Goal: Task Accomplishment & Management: Complete application form

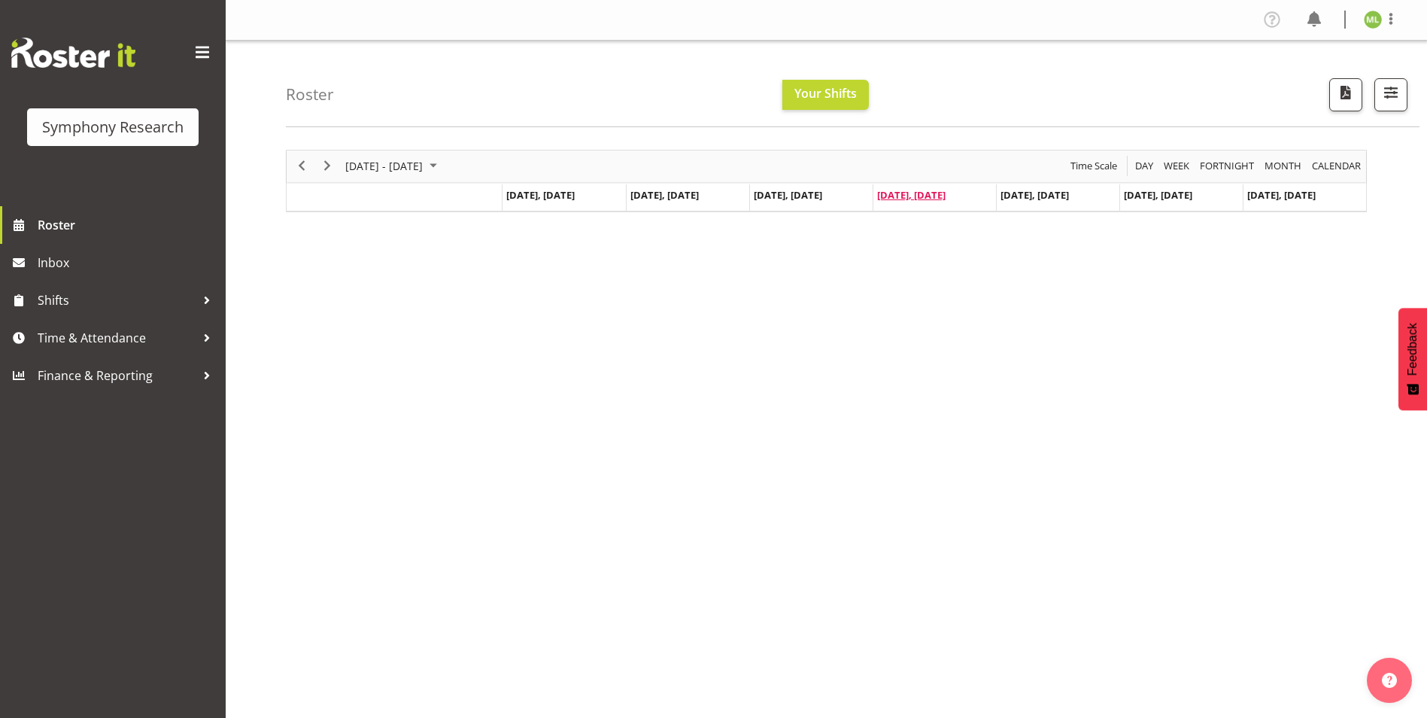
click at [926, 195] on span "Oct 2, Thursday" at bounding box center [911, 195] width 68 height 14
click at [835, 95] on span "Your Shifts" at bounding box center [825, 93] width 62 height 17
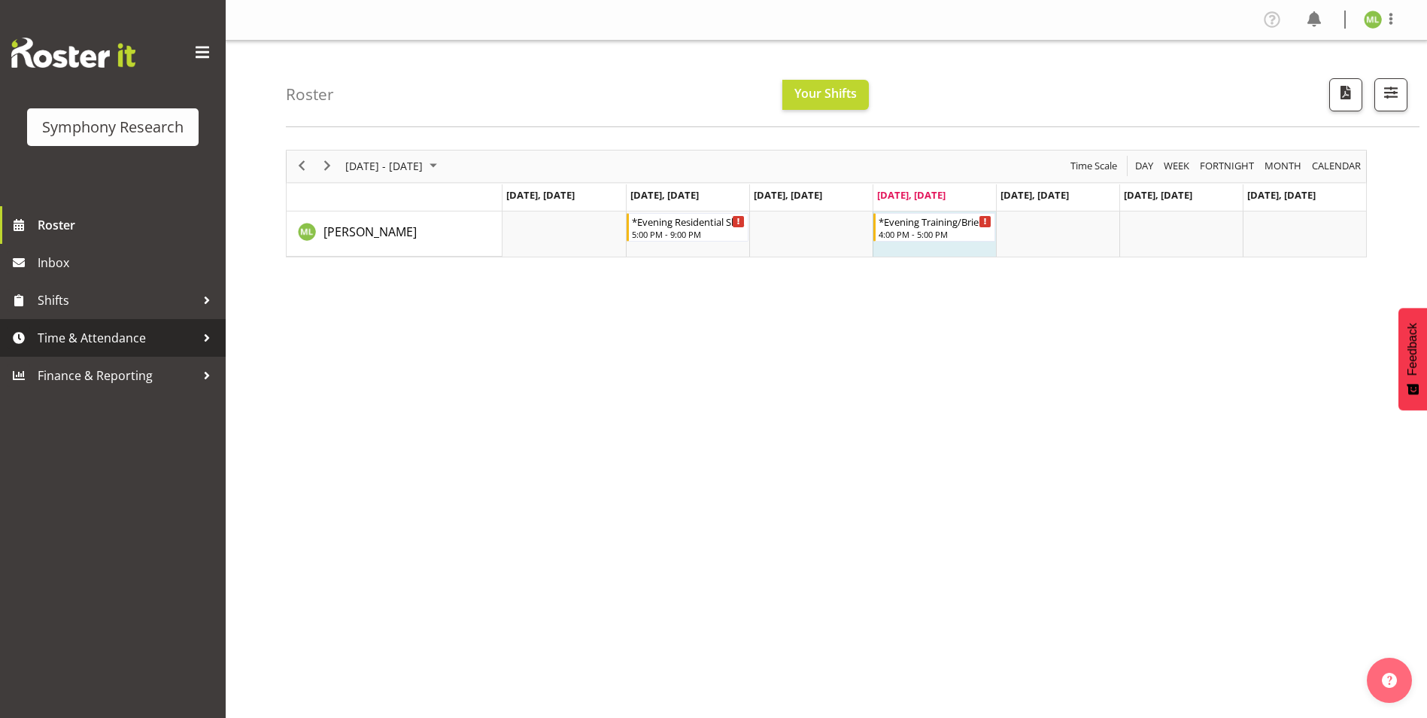
click at [200, 335] on div at bounding box center [207, 337] width 23 height 23
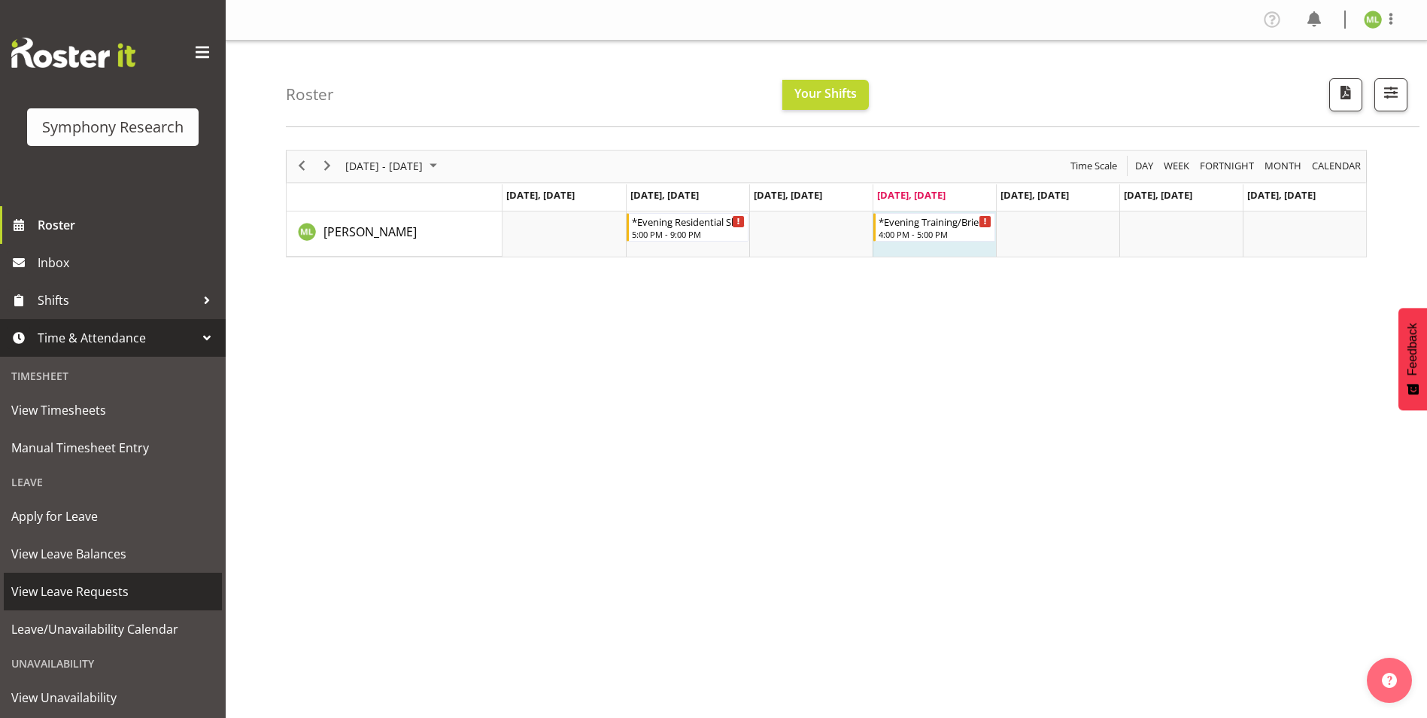
scroll to position [75, 0]
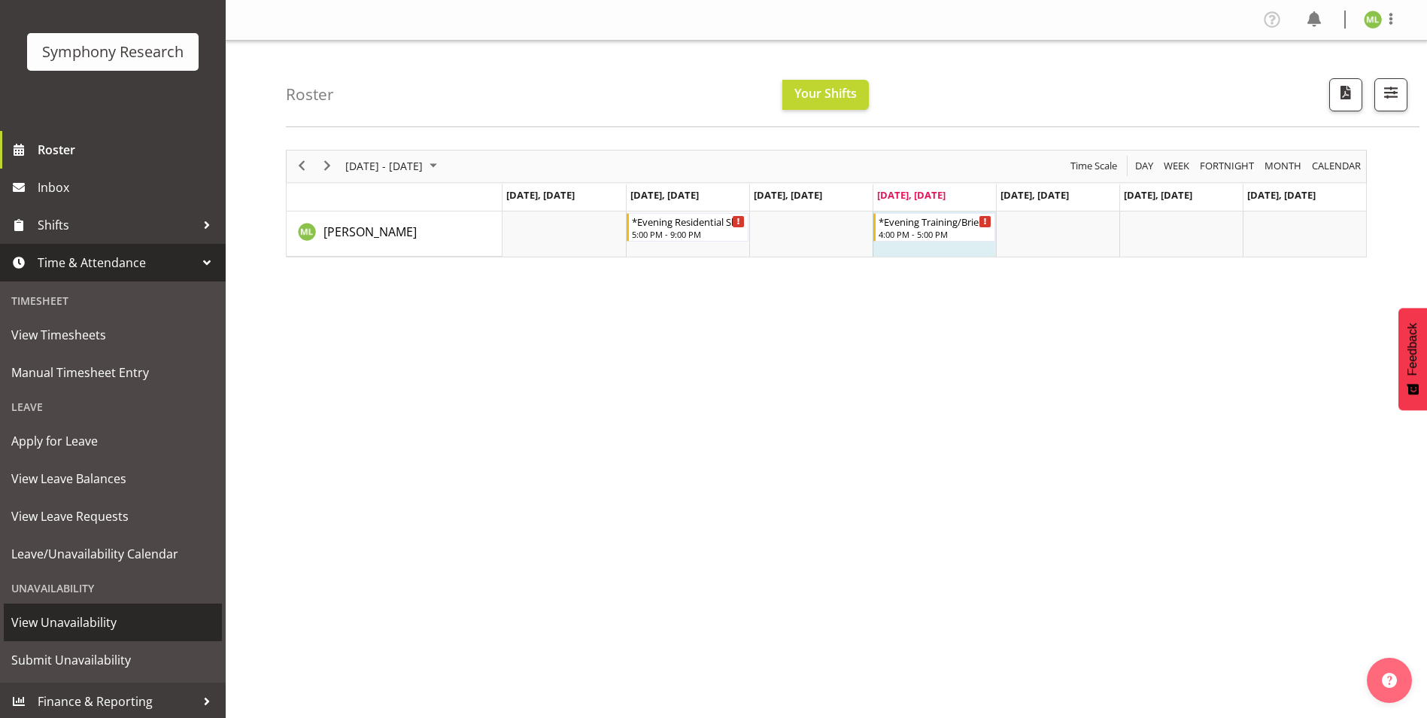
click at [93, 614] on span "View Unavailability" at bounding box center [112, 622] width 203 height 23
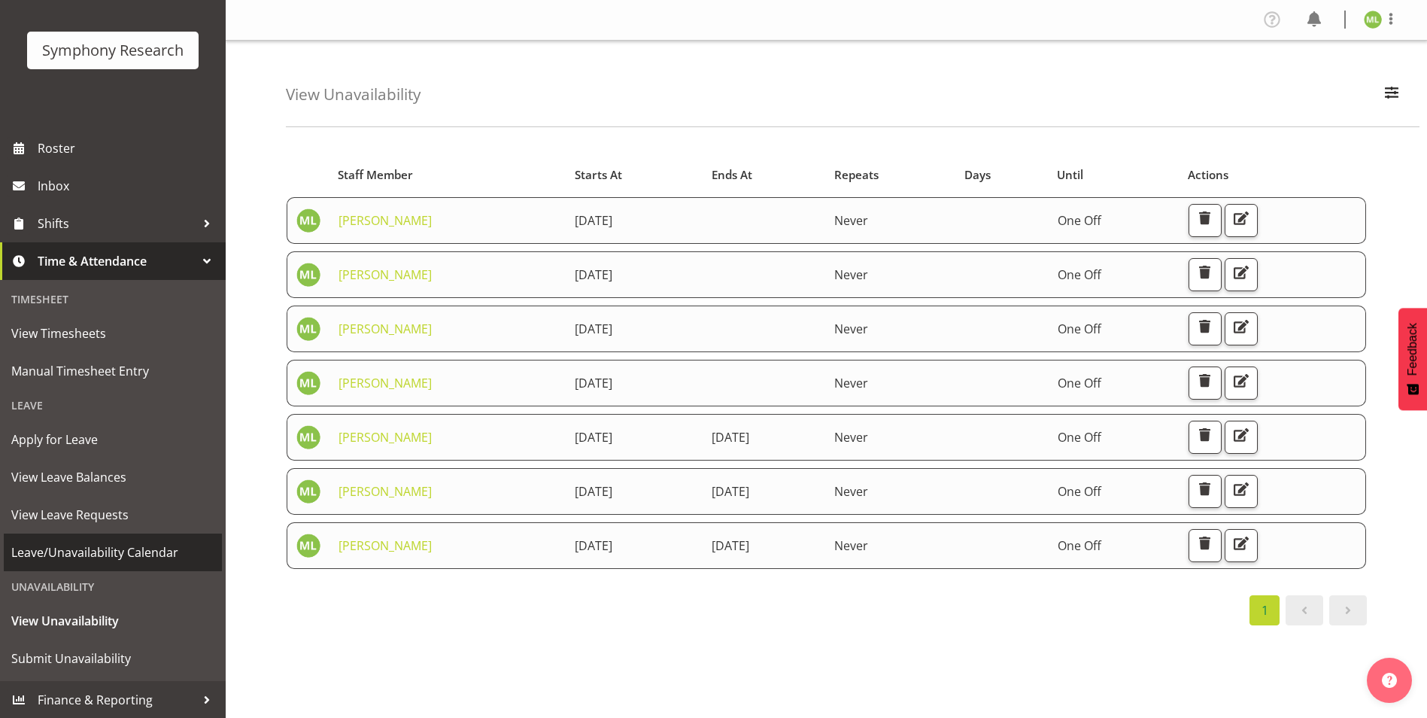
scroll to position [77, 0]
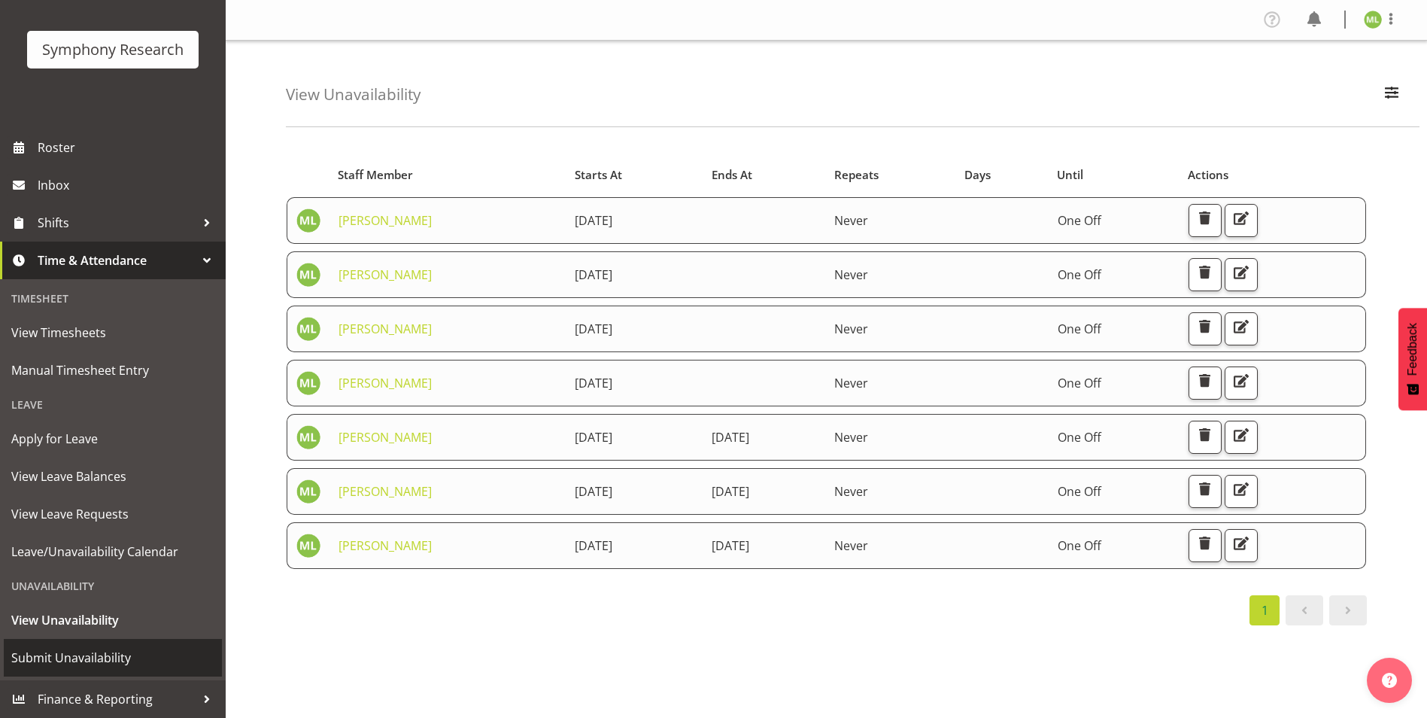
click at [65, 657] on span "Submit Unavailability" at bounding box center [112, 657] width 203 height 23
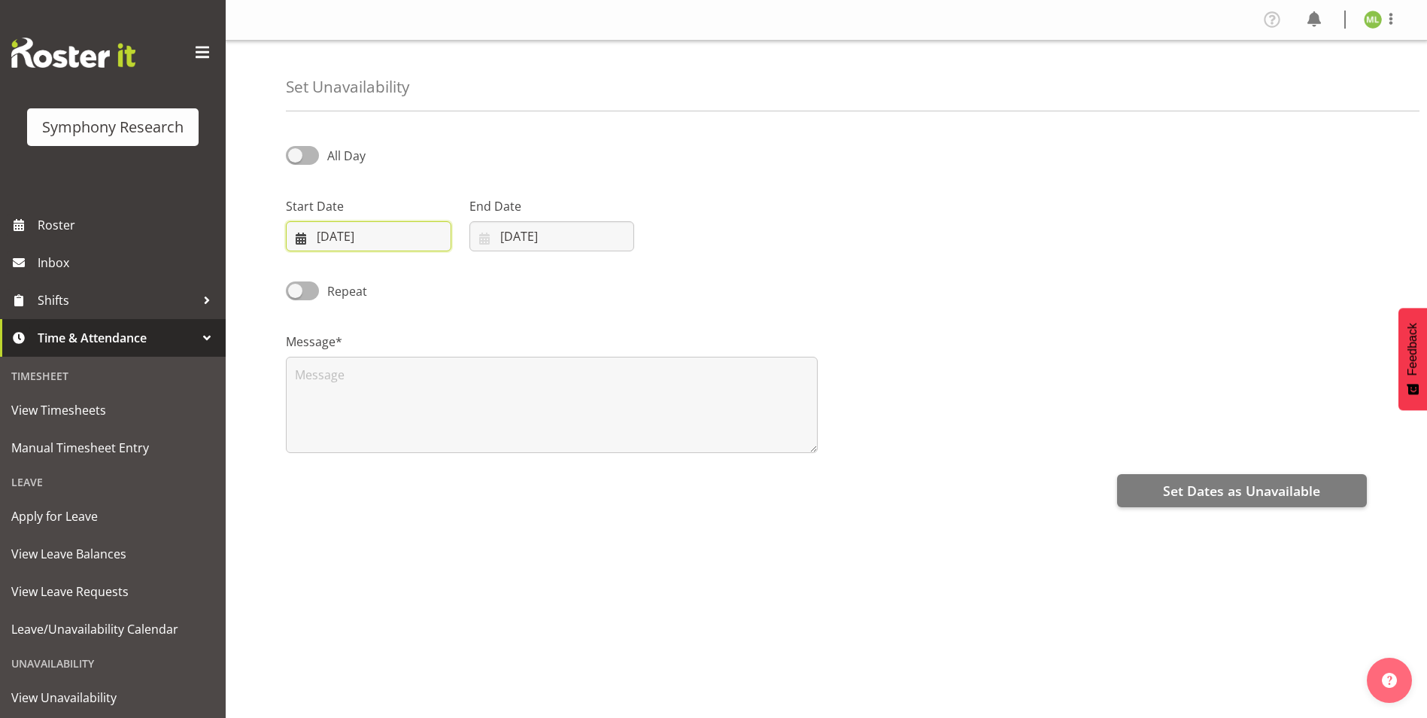
click at [291, 233] on input "02/10/2025" at bounding box center [368, 236] width 165 height 30
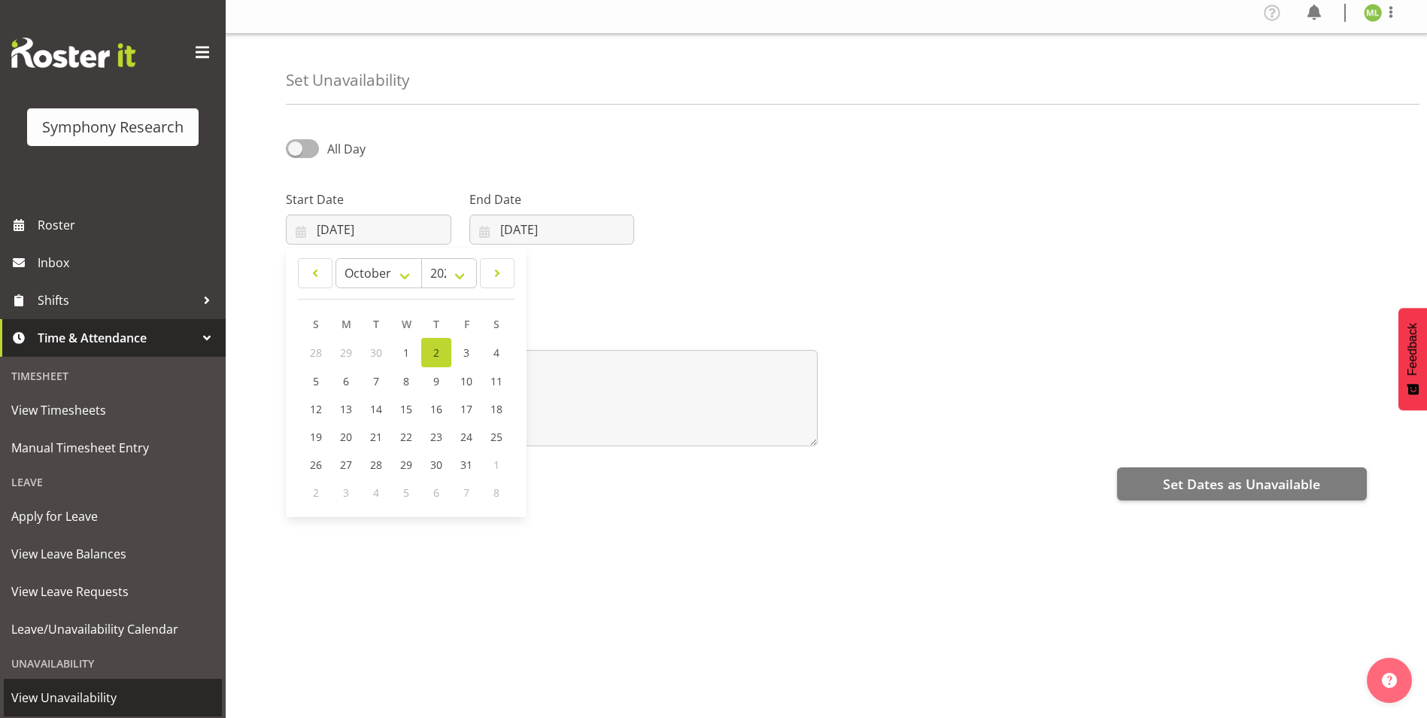
click at [71, 684] on link "View Unavailability" at bounding box center [113, 698] width 218 height 38
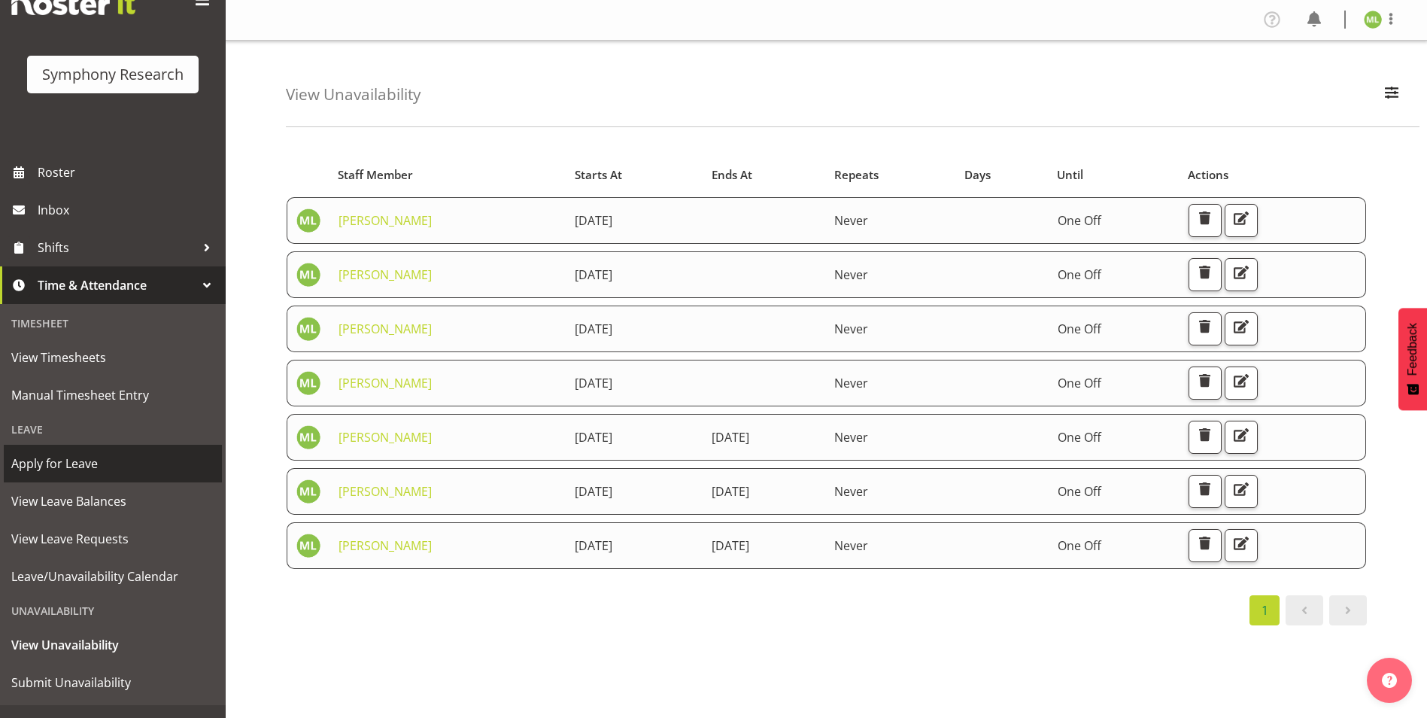
scroll to position [75, 0]
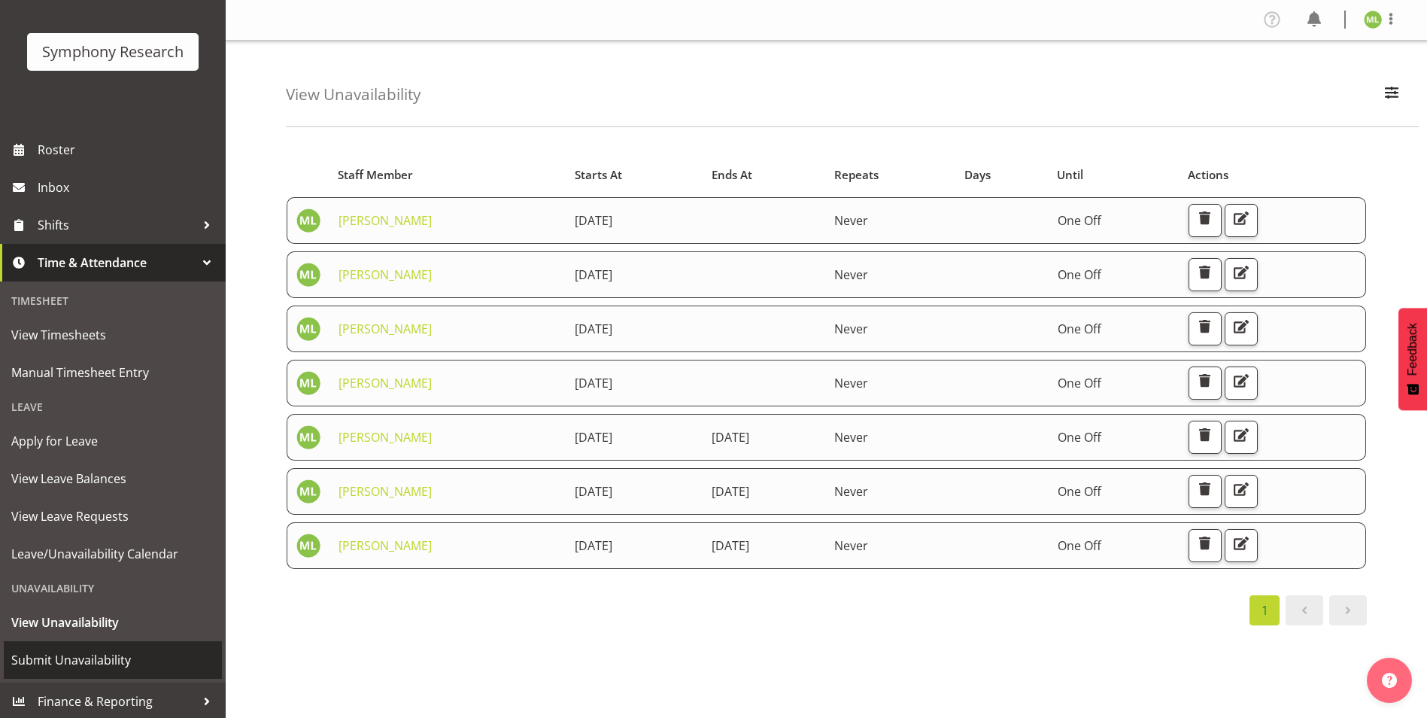
click at [106, 655] on span "Submit Unavailability" at bounding box center [112, 659] width 203 height 23
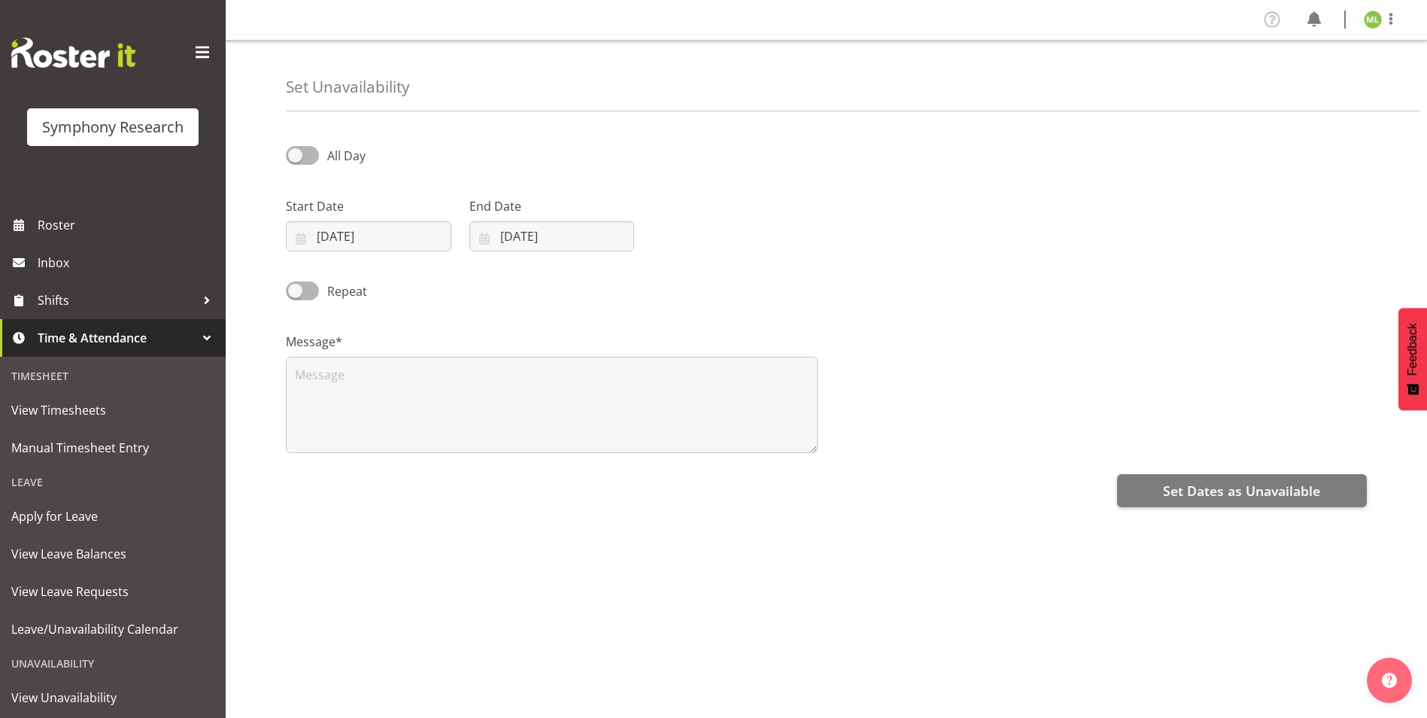
select select "9"
select select "2025"
click at [303, 231] on input "02/10/2025" at bounding box center [368, 236] width 165 height 30
click at [345, 416] on span "13" at bounding box center [346, 415] width 12 height 14
type input "13/10/2025"
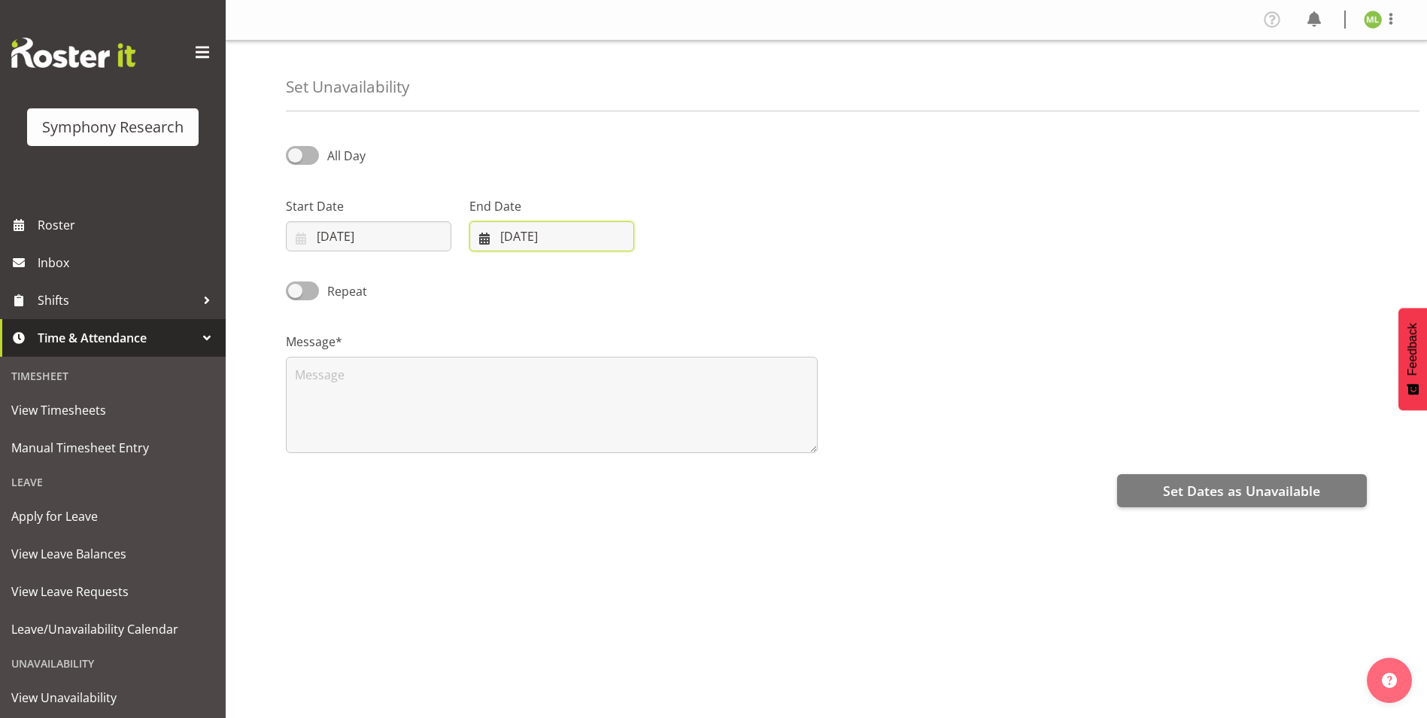
click at [489, 237] on input "02/10/2025" at bounding box center [551, 236] width 165 height 30
click at [530, 417] on span "13" at bounding box center [530, 415] width 12 height 14
type input "13/10/2025"
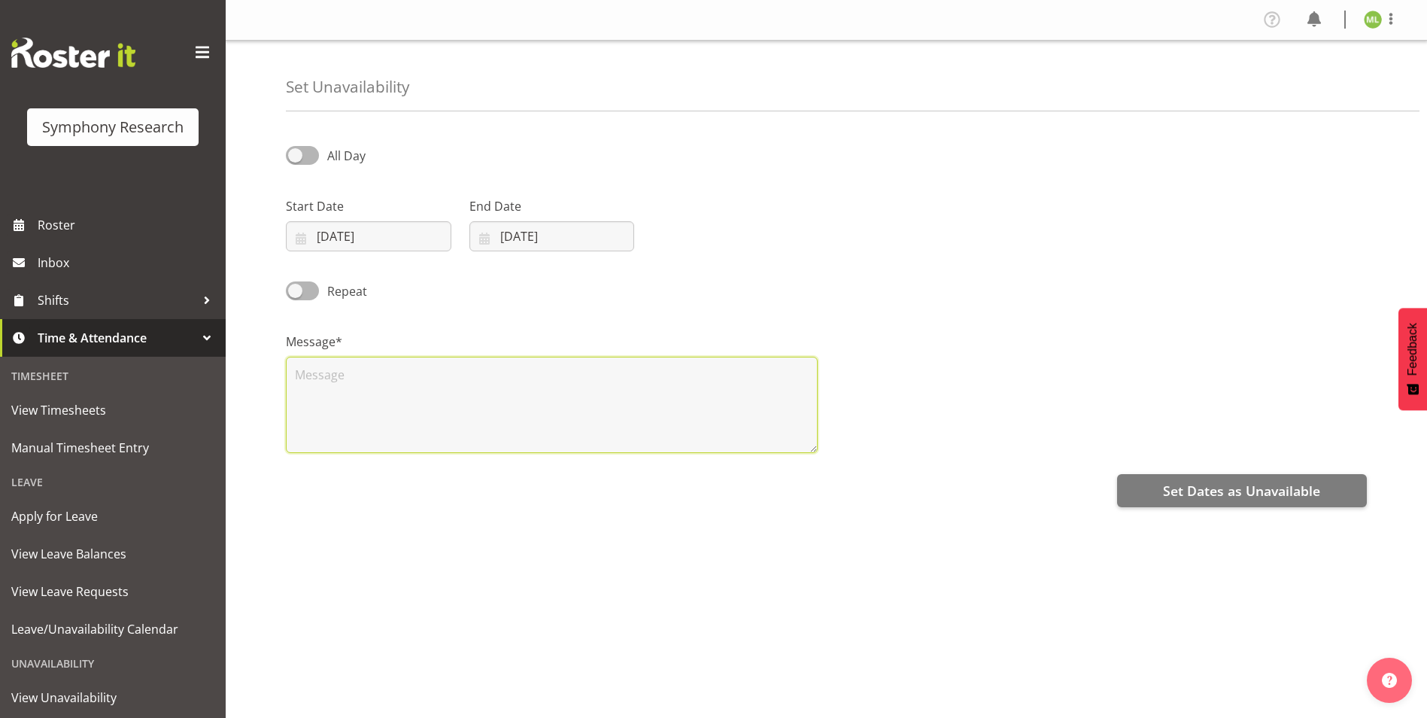
click at [351, 384] on textarea at bounding box center [552, 405] width 532 height 96
type textarea "."
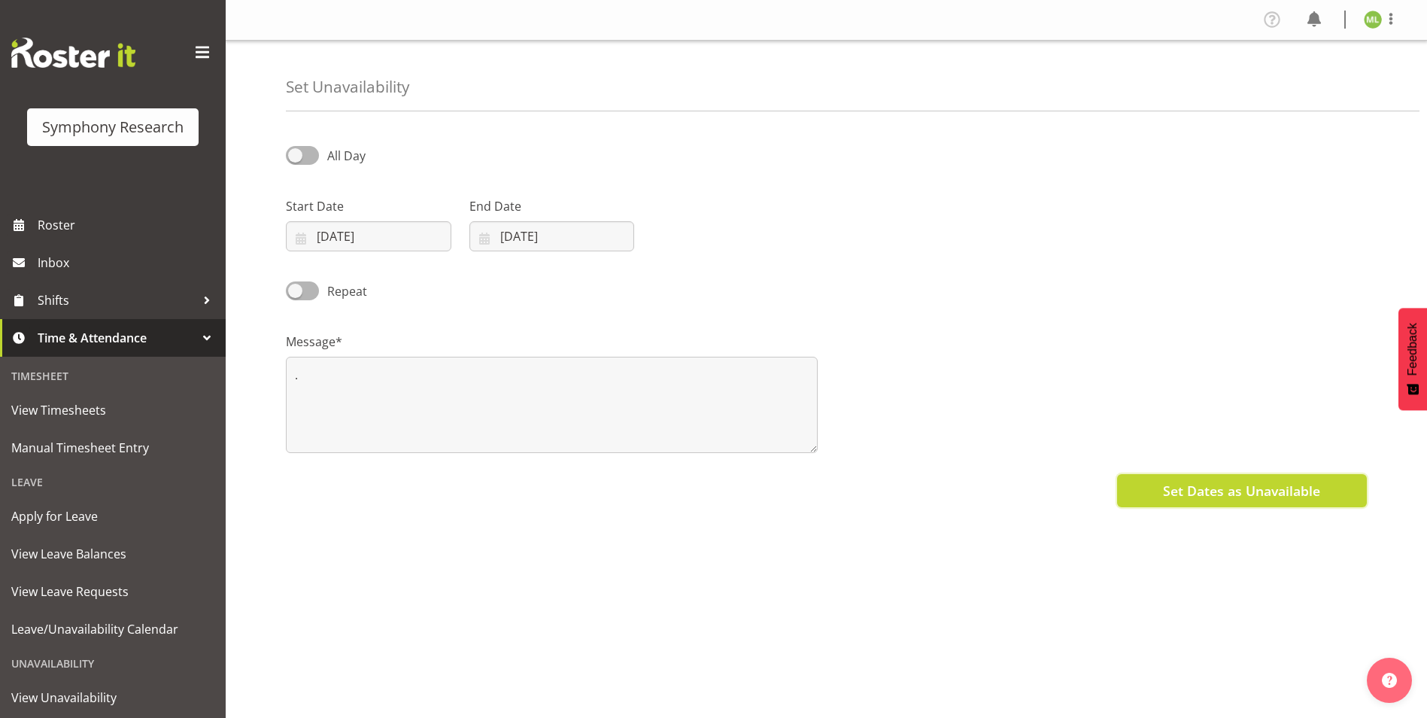
click at [1184, 491] on span "Set Dates as Unavailable" at bounding box center [1241, 491] width 157 height 20
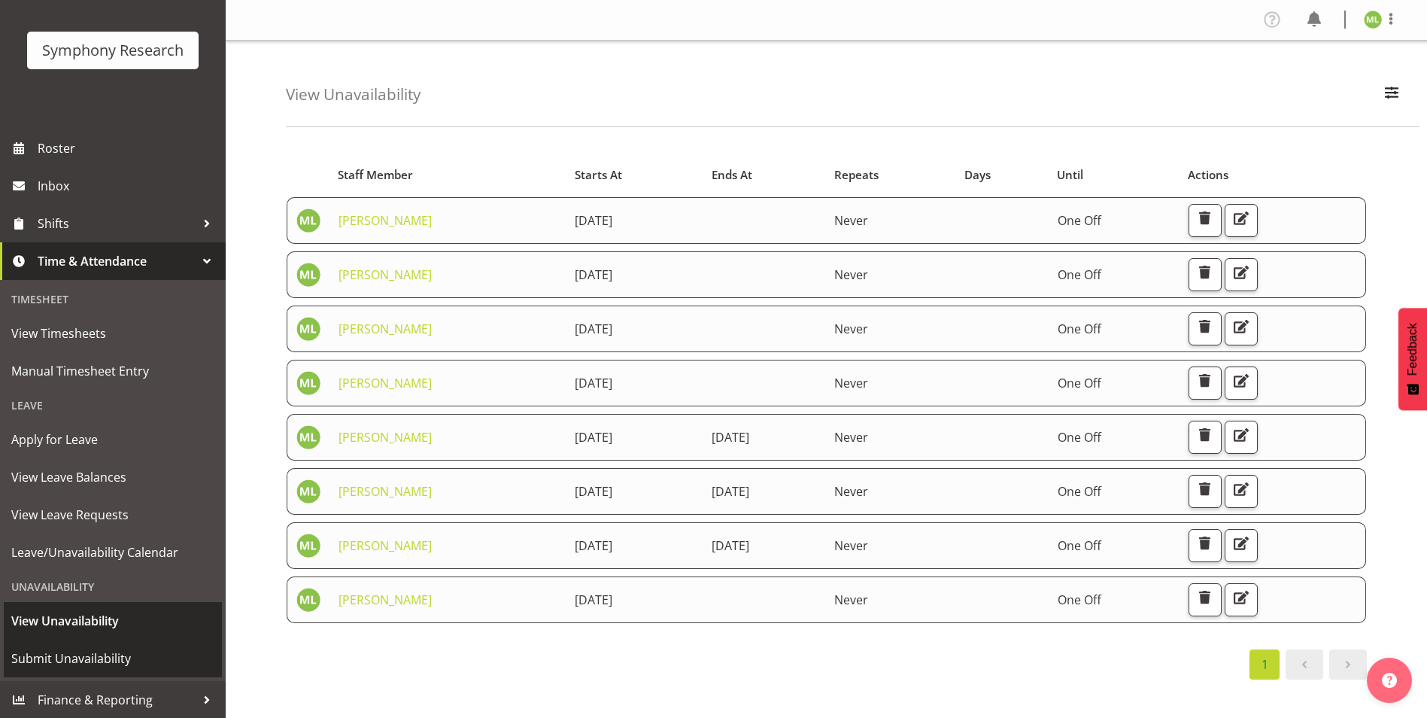
scroll to position [77, 0]
click at [80, 663] on span "Submit Unavailability" at bounding box center [112, 657] width 203 height 23
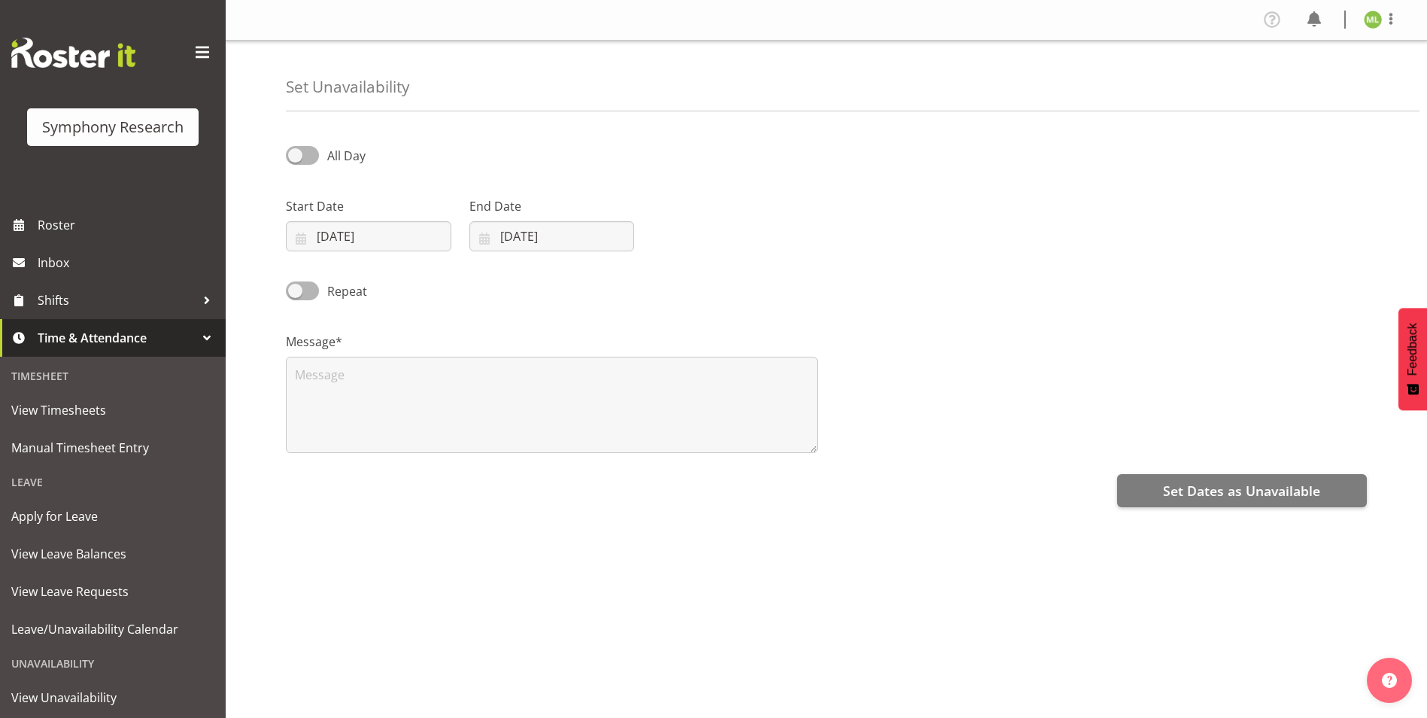
select select "9"
select select "2025"
click at [298, 234] on input "02/10/2025" at bounding box center [368, 236] width 165 height 30
click at [403, 418] on span "15" at bounding box center [406, 415] width 12 height 14
type input "15/10/2025"
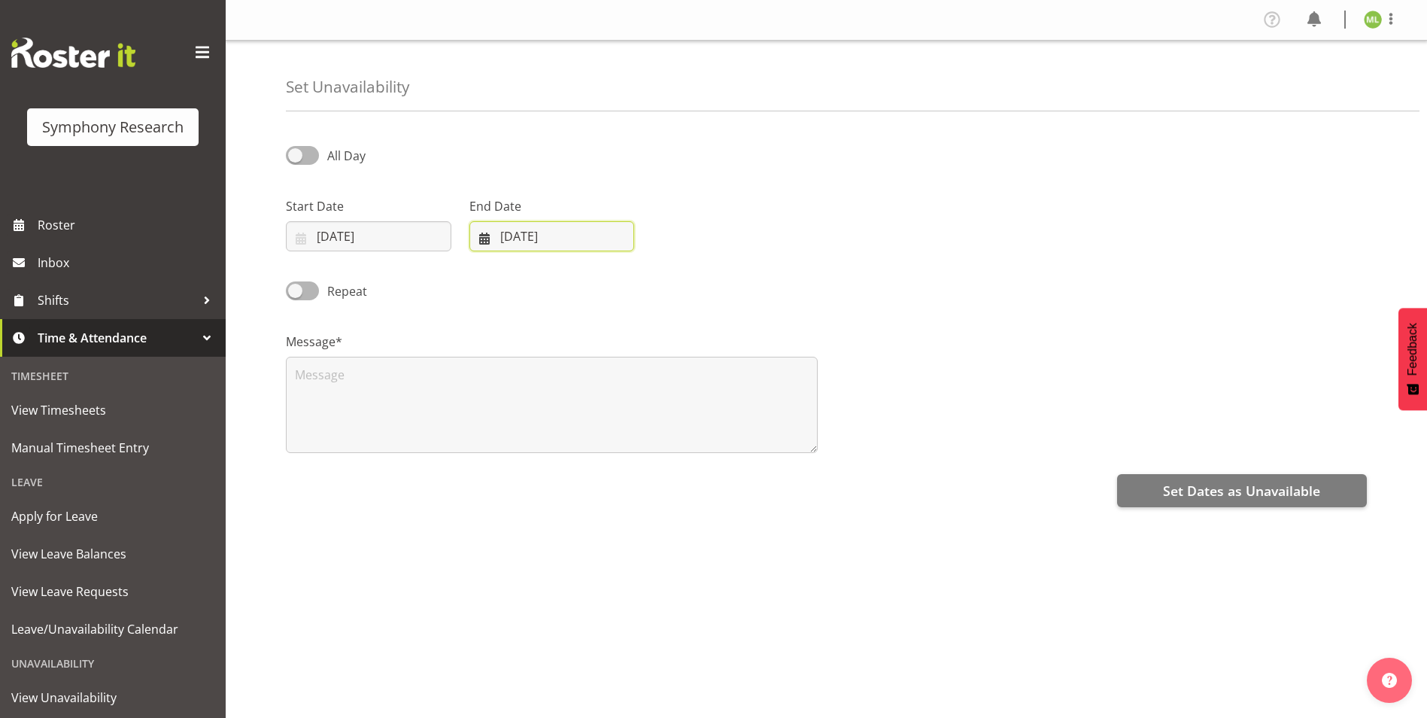
click at [481, 232] on input "02/10/2025" at bounding box center [551, 236] width 165 height 30
click at [584, 416] on span "15" at bounding box center [590, 415] width 12 height 14
type input "15/10/2025"
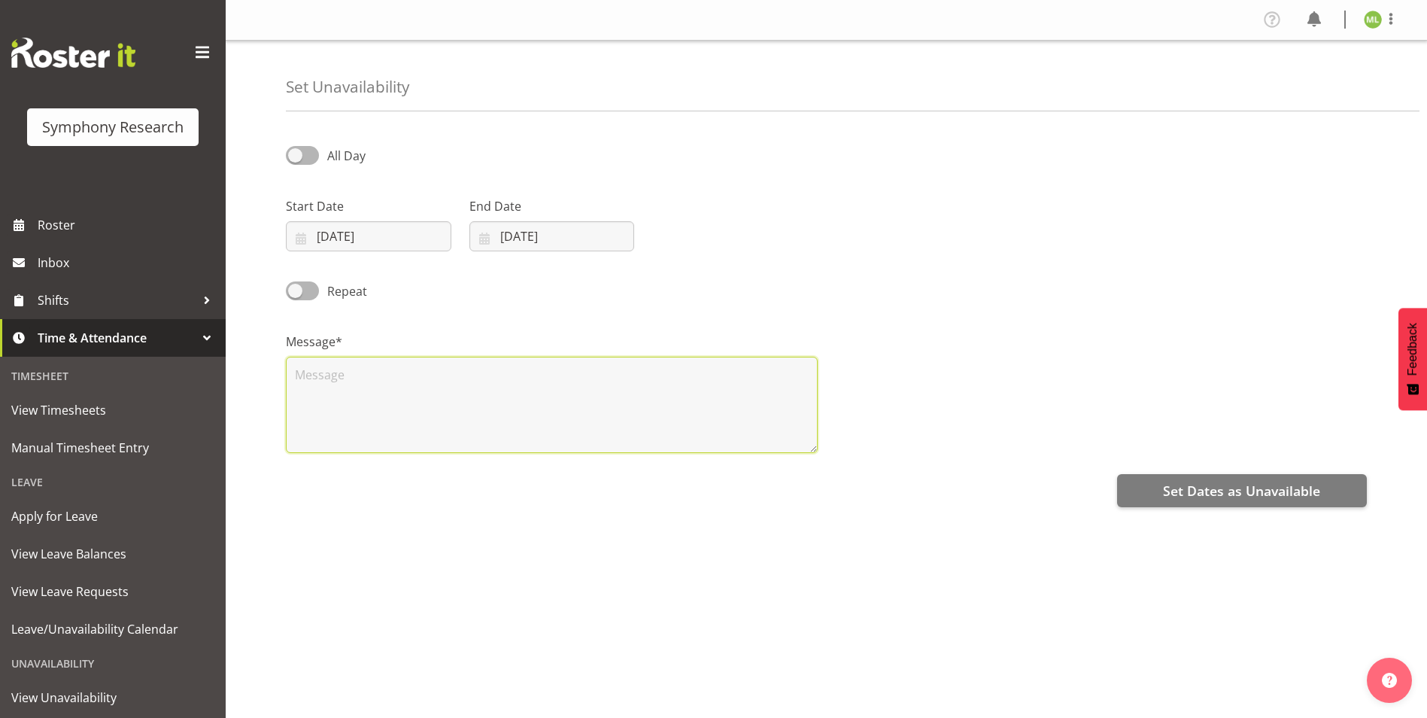
click at [384, 391] on textarea at bounding box center [552, 405] width 532 height 96
type textarea "."
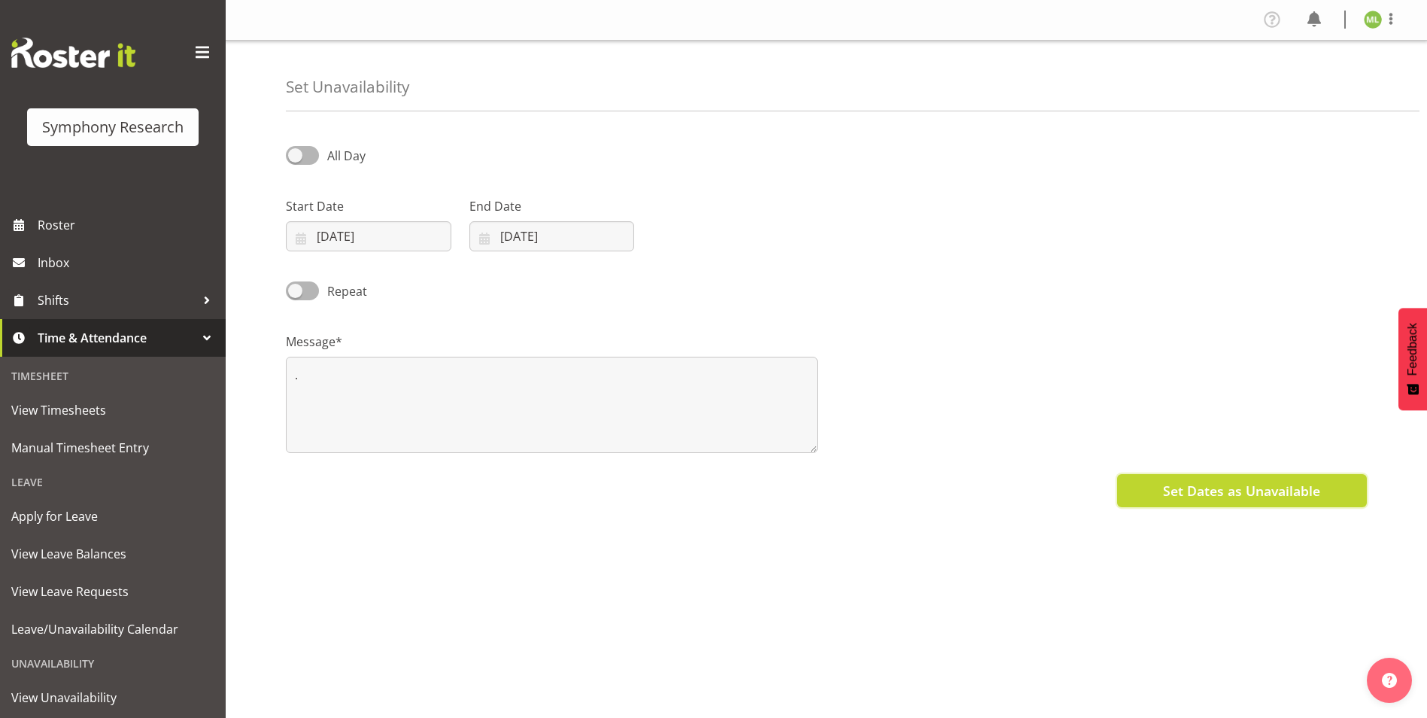
click at [1205, 492] on span "Set Dates as Unavailable" at bounding box center [1241, 491] width 157 height 20
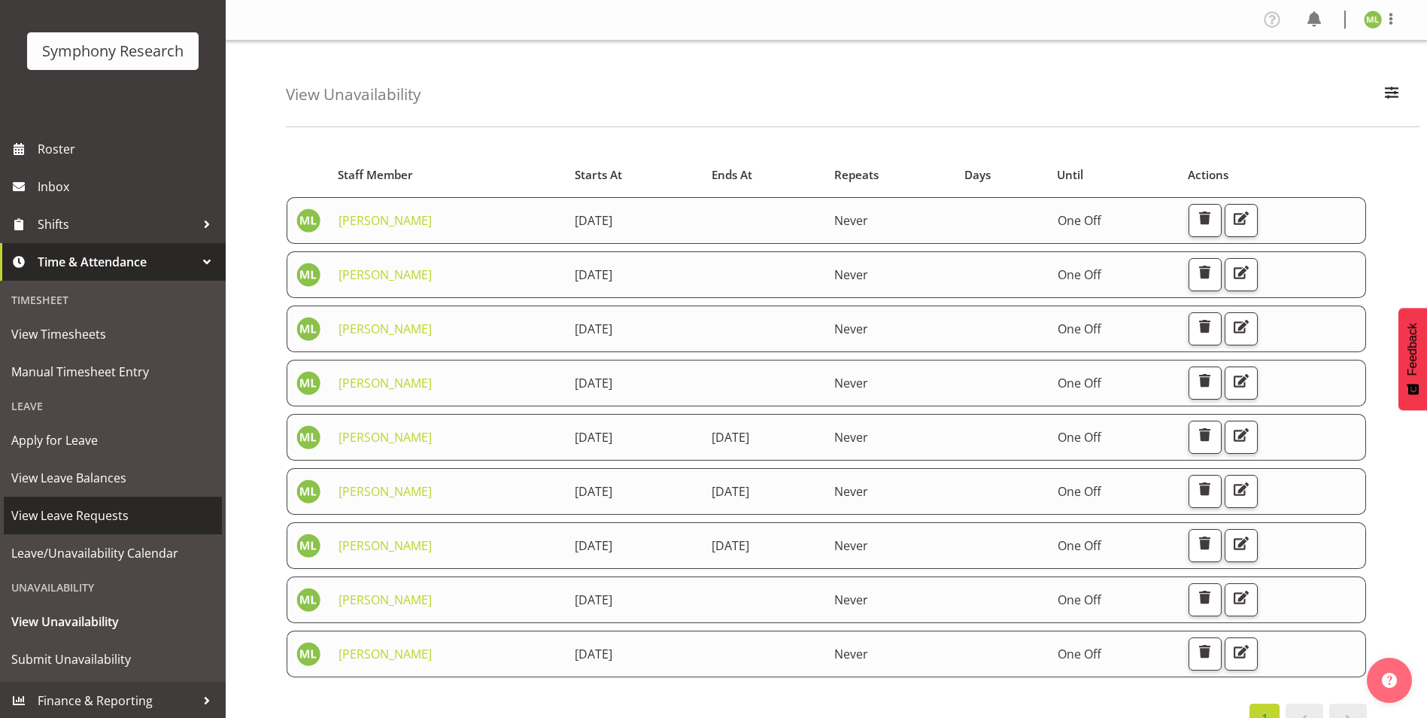
scroll to position [77, 0]
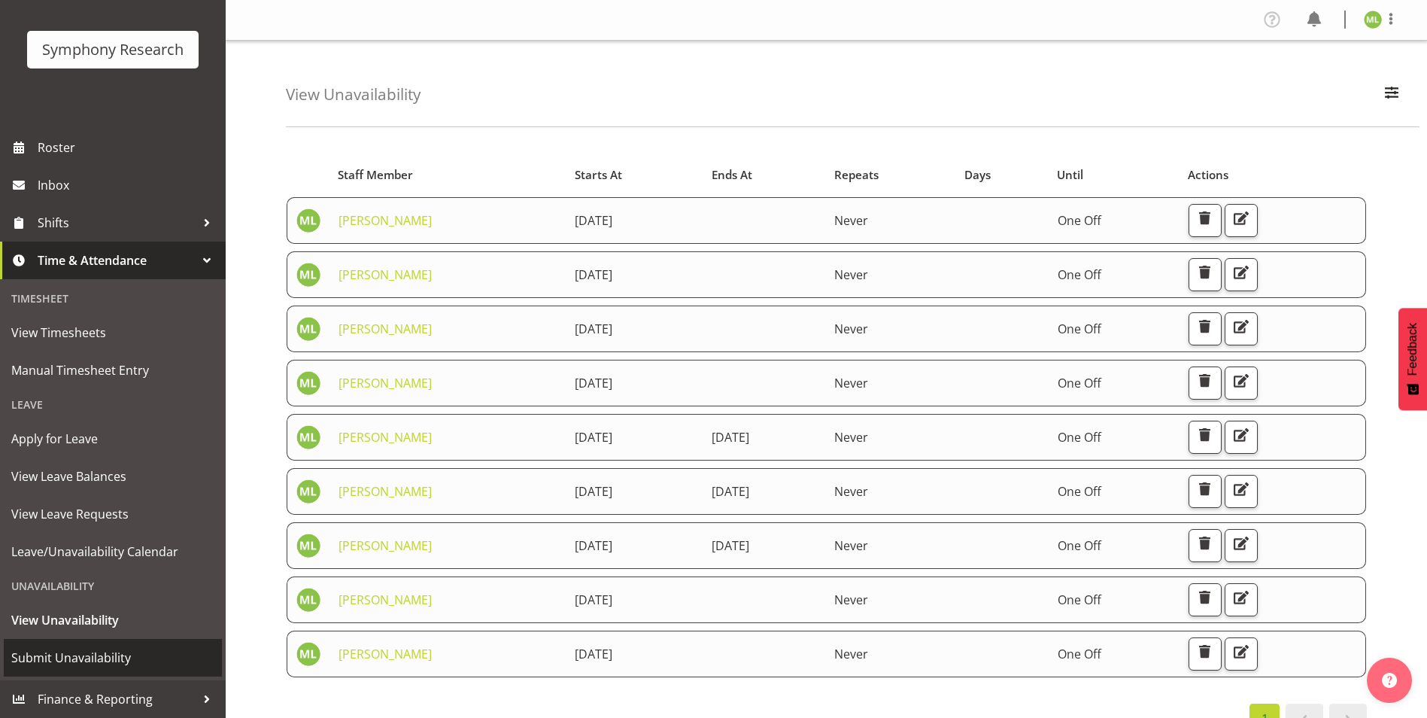
click at [71, 662] on span "Submit Unavailability" at bounding box center [112, 657] width 203 height 23
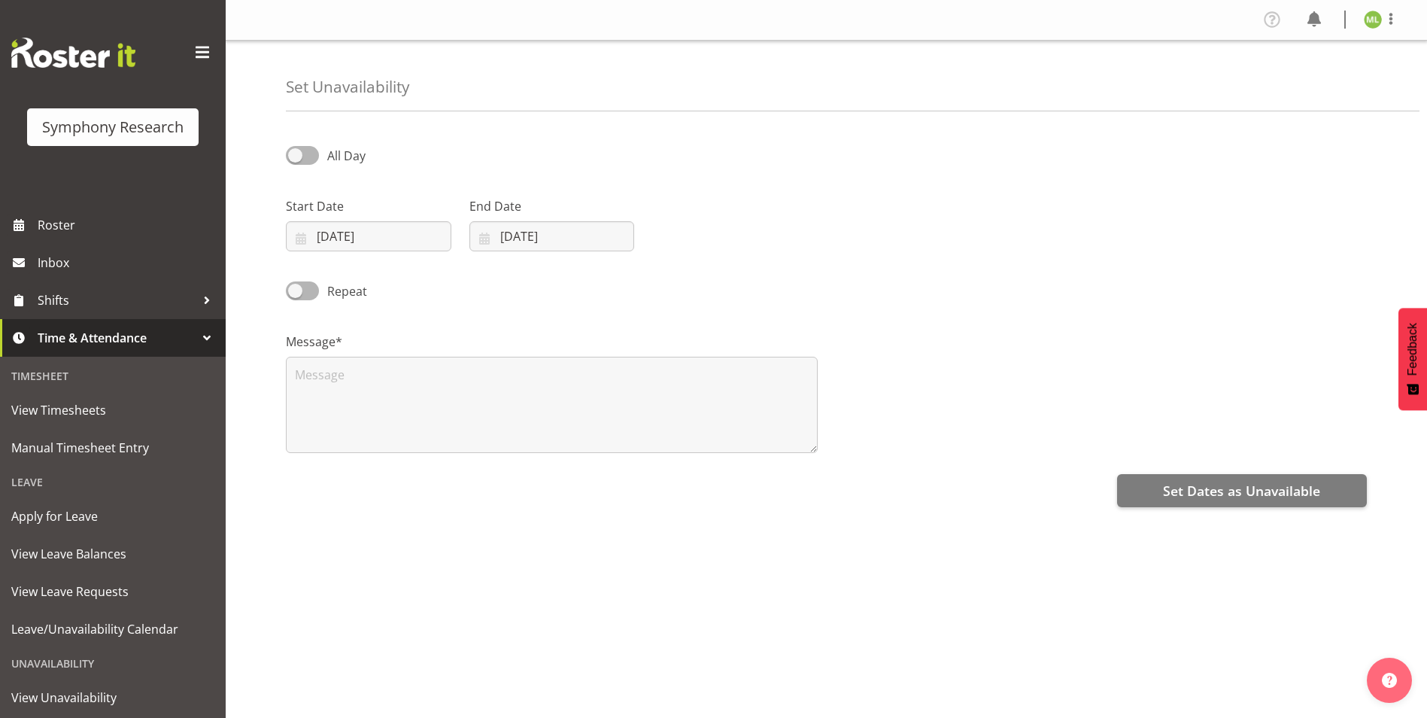
select select "9"
select select "2025"
click at [298, 235] on input "02/10/2025" at bounding box center [368, 236] width 165 height 30
click at [499, 416] on span "18" at bounding box center [496, 415] width 12 height 14
type input "18/10/2025"
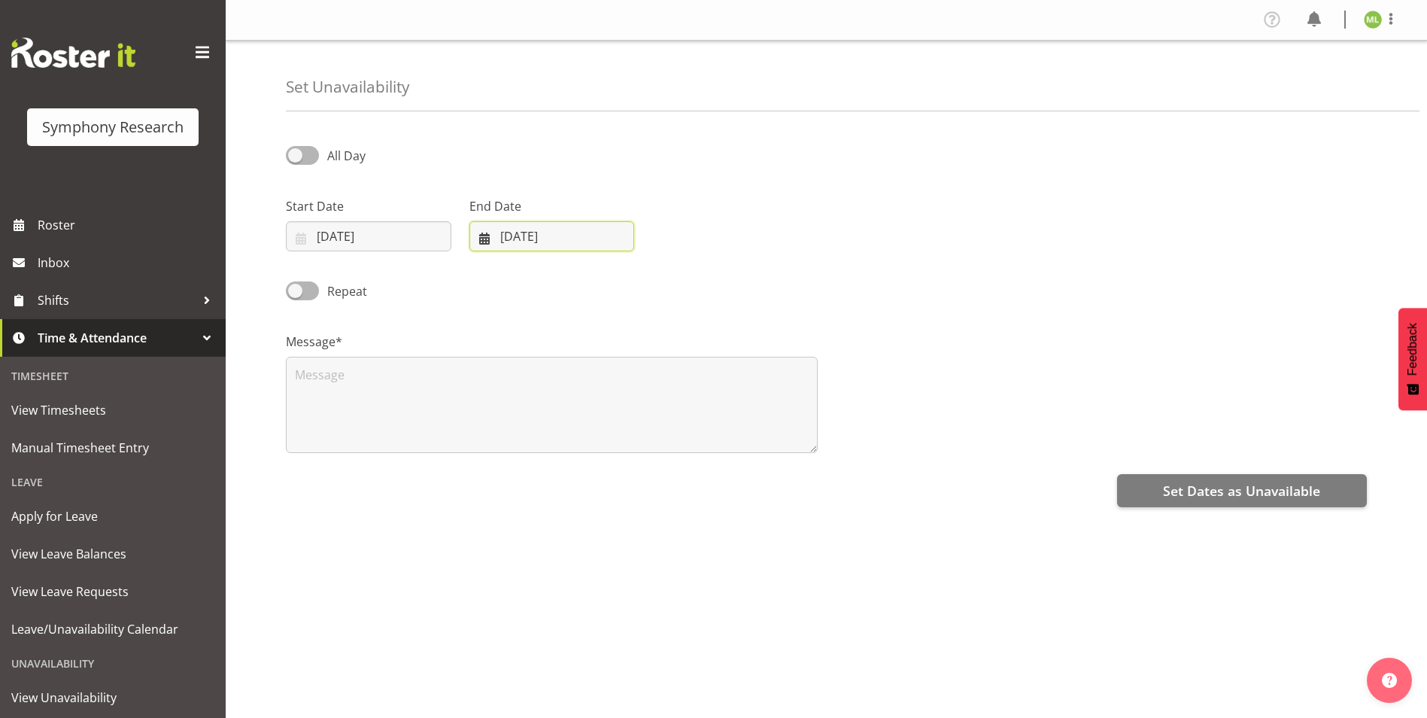
click at [485, 234] on input "02/10/2025" at bounding box center [551, 236] width 165 height 30
click at [682, 417] on span "18" at bounding box center [680, 415] width 12 height 14
type input "18/10/2025"
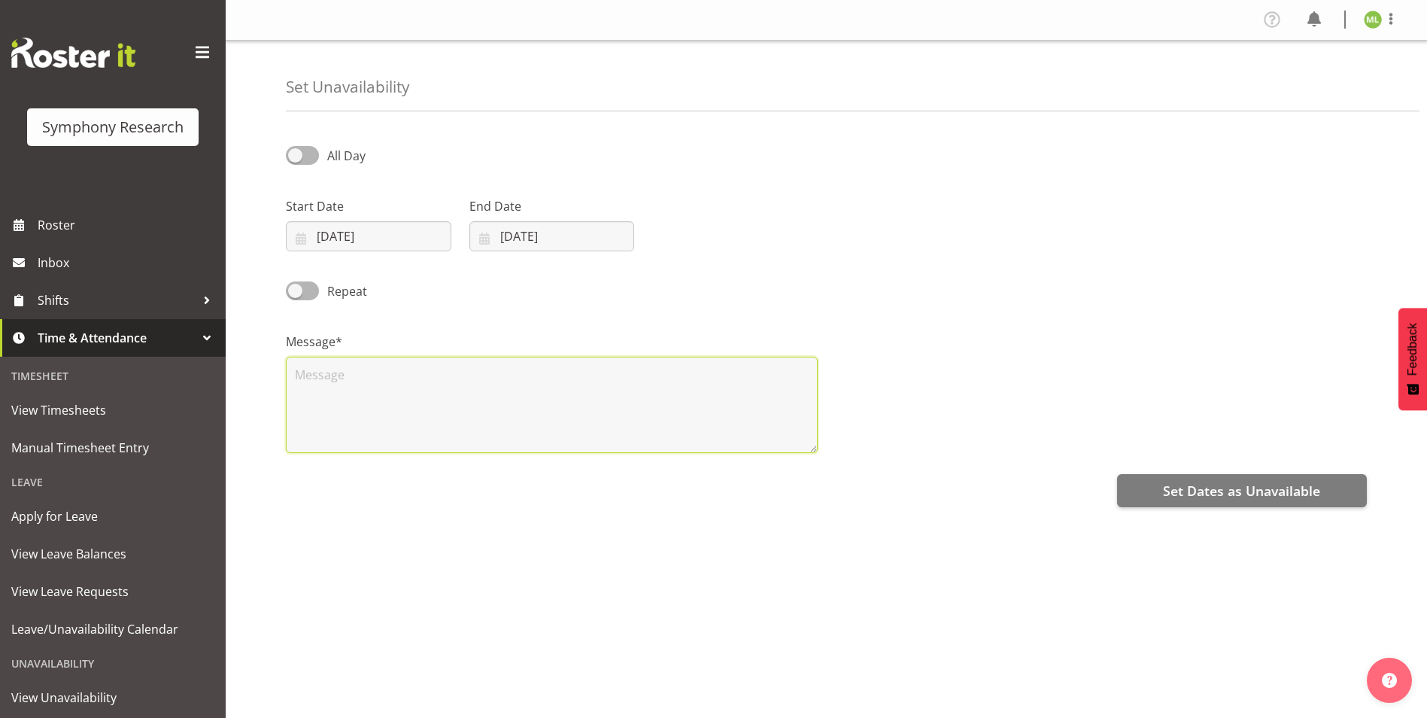
click at [403, 398] on textarea at bounding box center [552, 405] width 532 height 96
type textarea "."
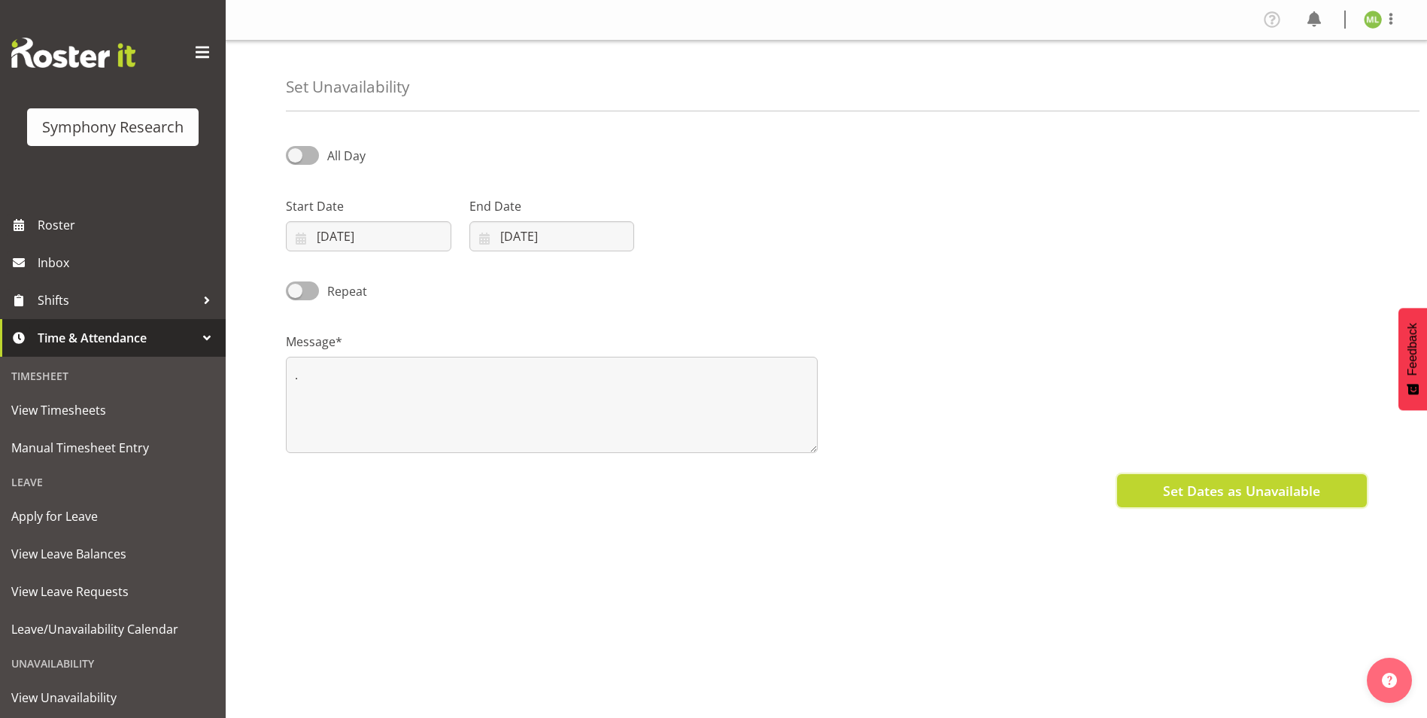
click at [1186, 488] on span "Set Dates as Unavailable" at bounding box center [1241, 491] width 157 height 20
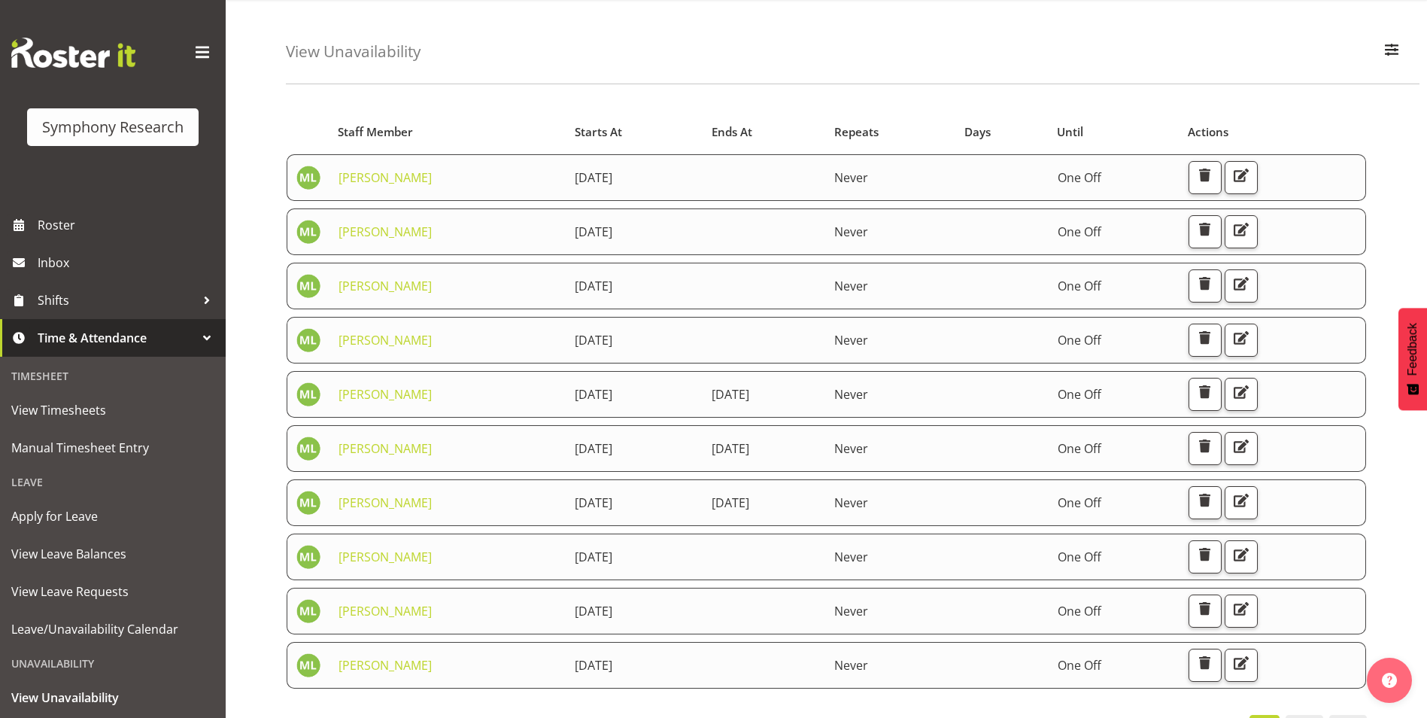
scroll to position [17, 0]
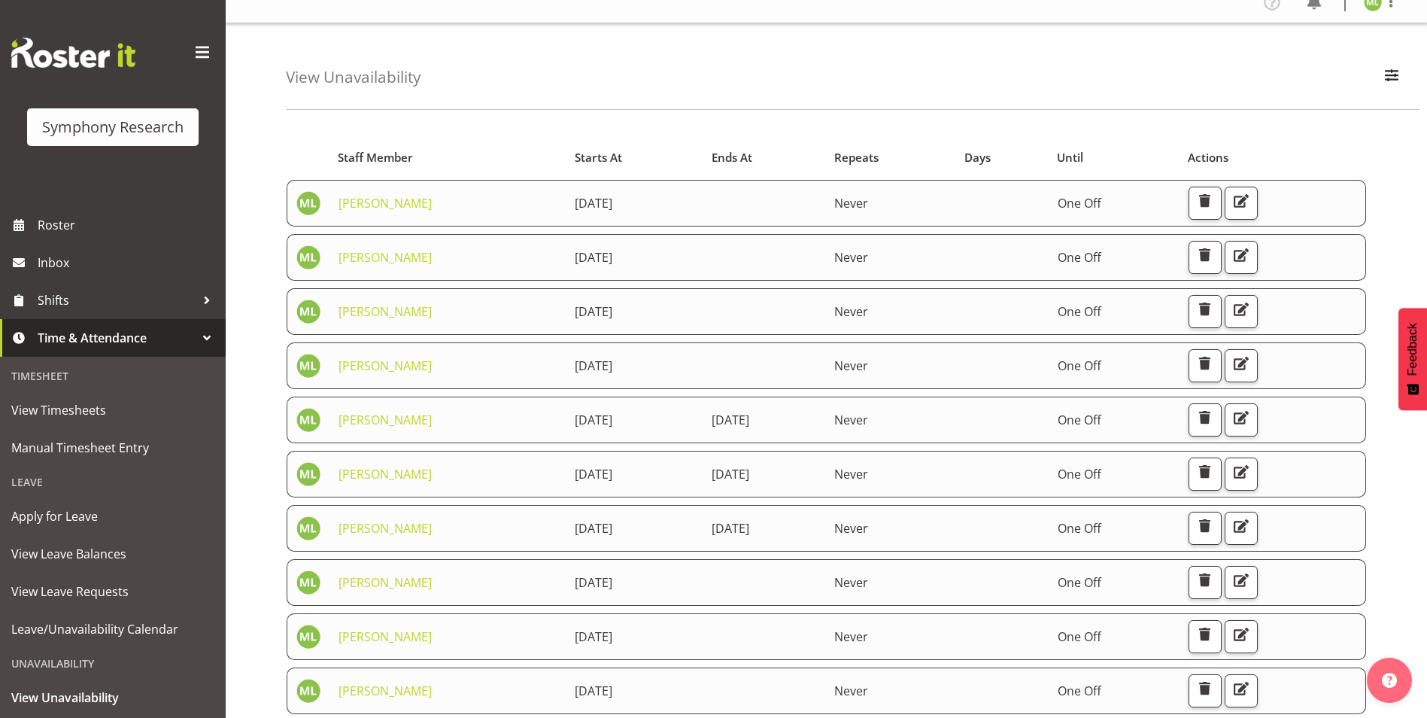
click at [456, 58] on div "View Unavailability Search Search for a particular employee Showing current una…" at bounding box center [853, 66] width 1134 height 87
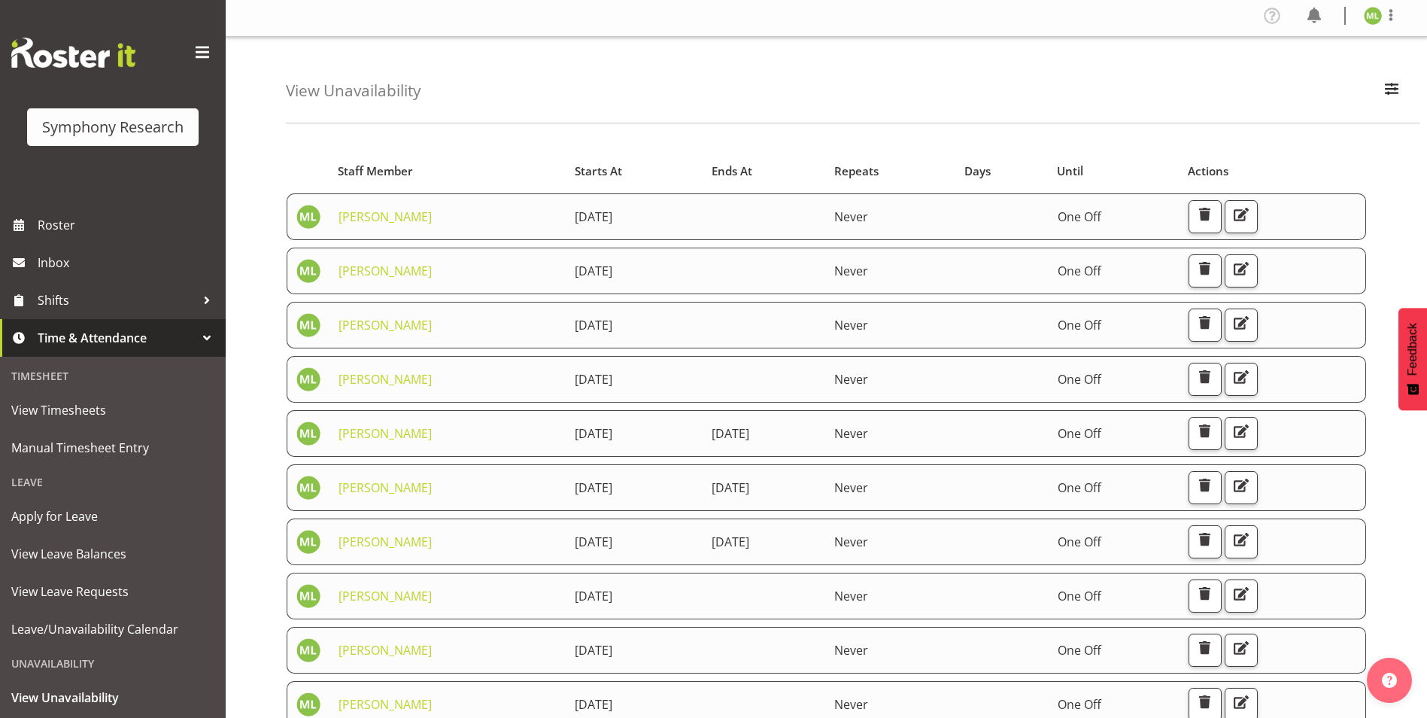
scroll to position [0, 0]
